Goal: Transaction & Acquisition: Purchase product/service

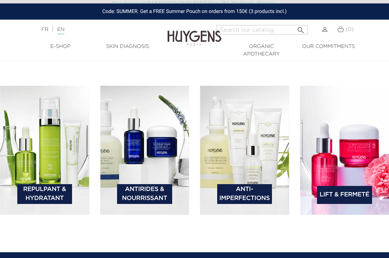
scroll to position [971, 0]
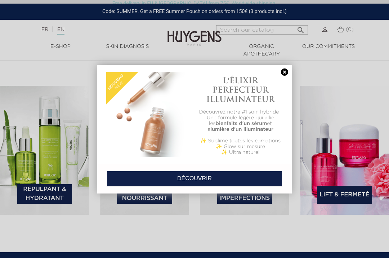
click at [286, 68] on link at bounding box center [284, 72] width 10 height 8
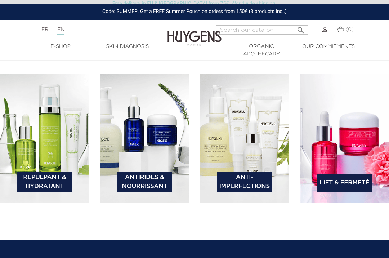
scroll to position [982, 0]
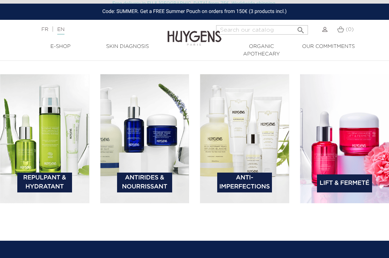
click at [157, 186] on link "Antirides & Nourrissant" at bounding box center [144, 182] width 55 height 20
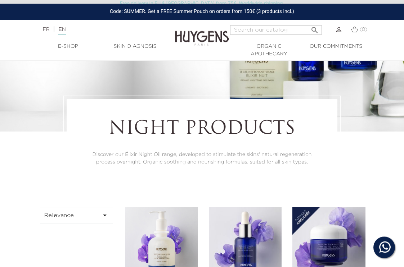
scroll to position [63, 0]
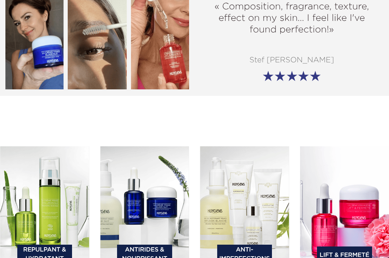
click at [67, 215] on img at bounding box center [44, 210] width 89 height 129
click at [64, 208] on img at bounding box center [44, 210] width 89 height 129
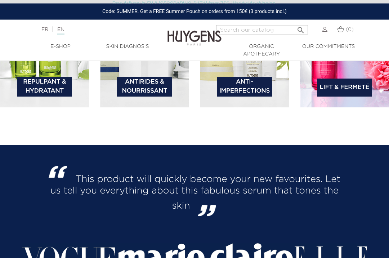
scroll to position [1076, 0]
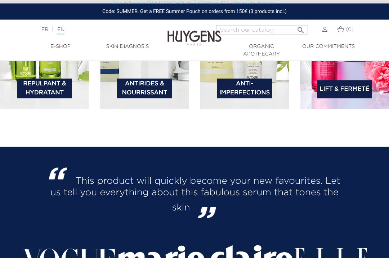
click at [39, 83] on img at bounding box center [44, 45] width 89 height 129
click at [39, 98] on link "Repulpant & Hydratant" at bounding box center [44, 88] width 55 height 20
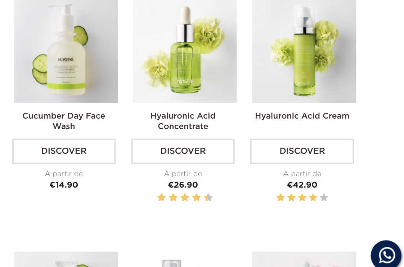
scroll to position [392, 2]
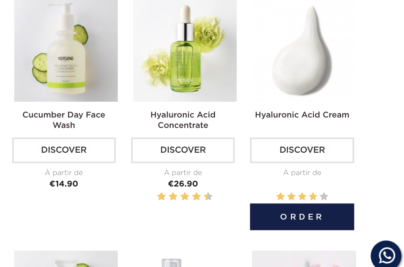
click at [289, 165] on link "Discover" at bounding box center [325, 174] width 73 height 18
